Goal: Browse casually: Explore the website without a specific task or goal

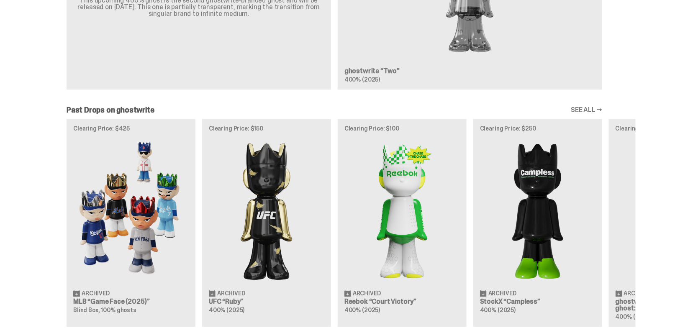
scroll to position [879, 0]
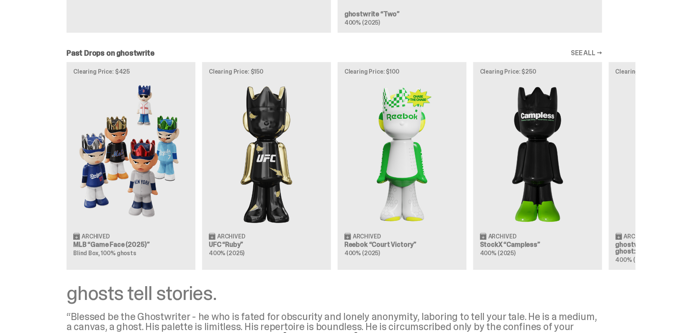
click at [593, 53] on link "SEE ALL →" at bounding box center [586, 53] width 31 height 7
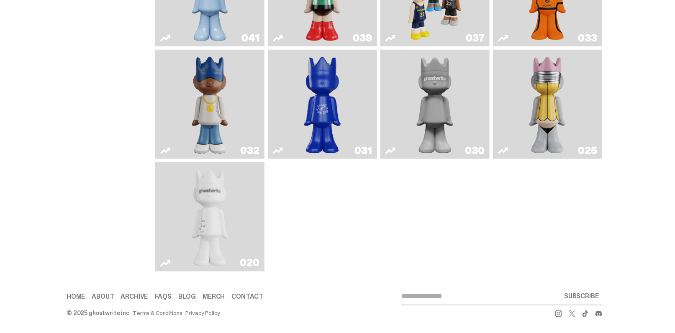
scroll to position [381, 0]
click at [213, 191] on img "ghost" at bounding box center [210, 216] width 58 height 103
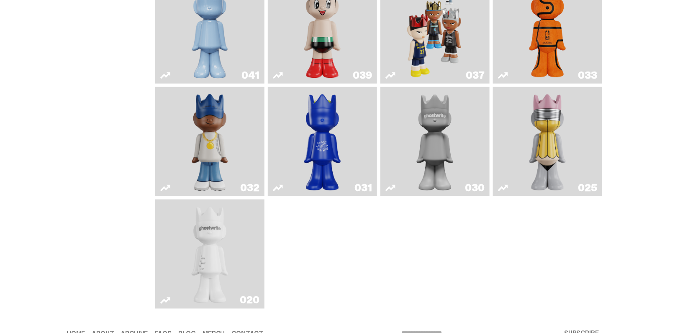
scroll to position [298, 0]
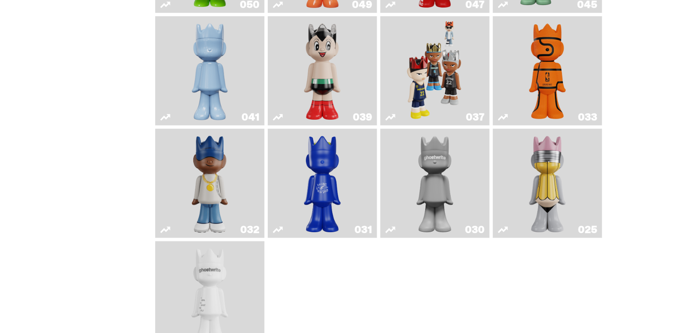
click at [328, 173] on img "Latte" at bounding box center [323, 183] width 58 height 103
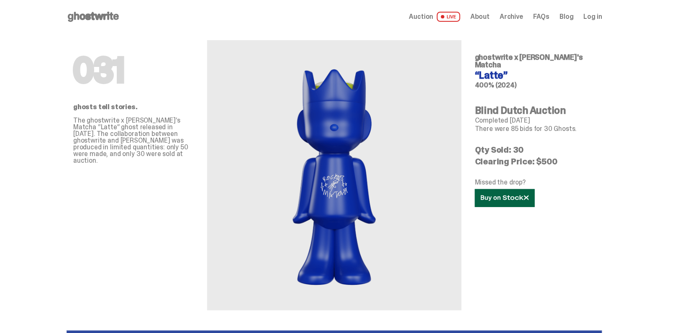
click at [519, 189] on link at bounding box center [505, 198] width 60 height 18
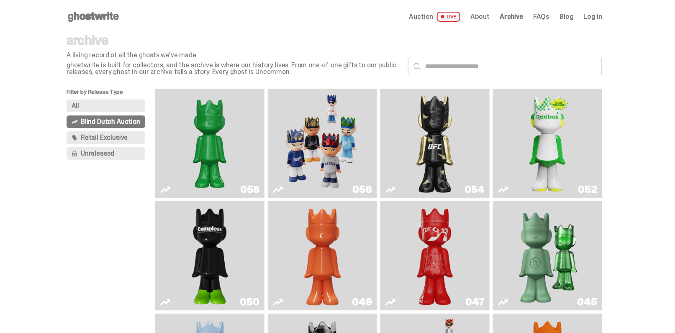
click at [432, 18] on span "Auction" at bounding box center [421, 16] width 24 height 7
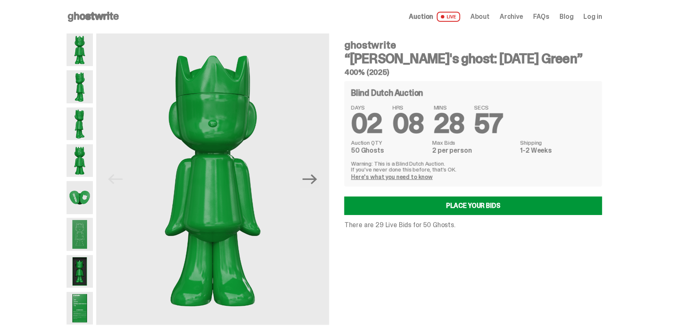
click at [77, 196] on img at bounding box center [80, 197] width 26 height 33
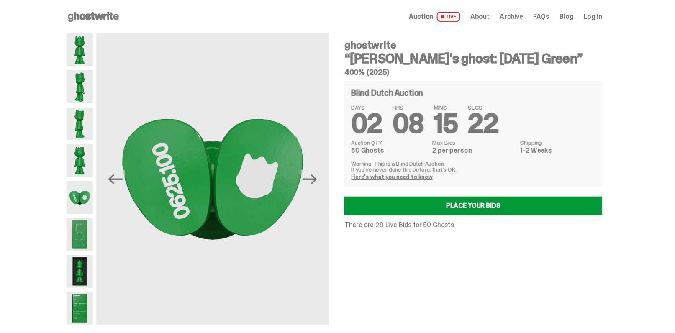
click at [518, 16] on span "Archive" at bounding box center [511, 16] width 23 height 7
